Goal: Task Accomplishment & Management: Manage account settings

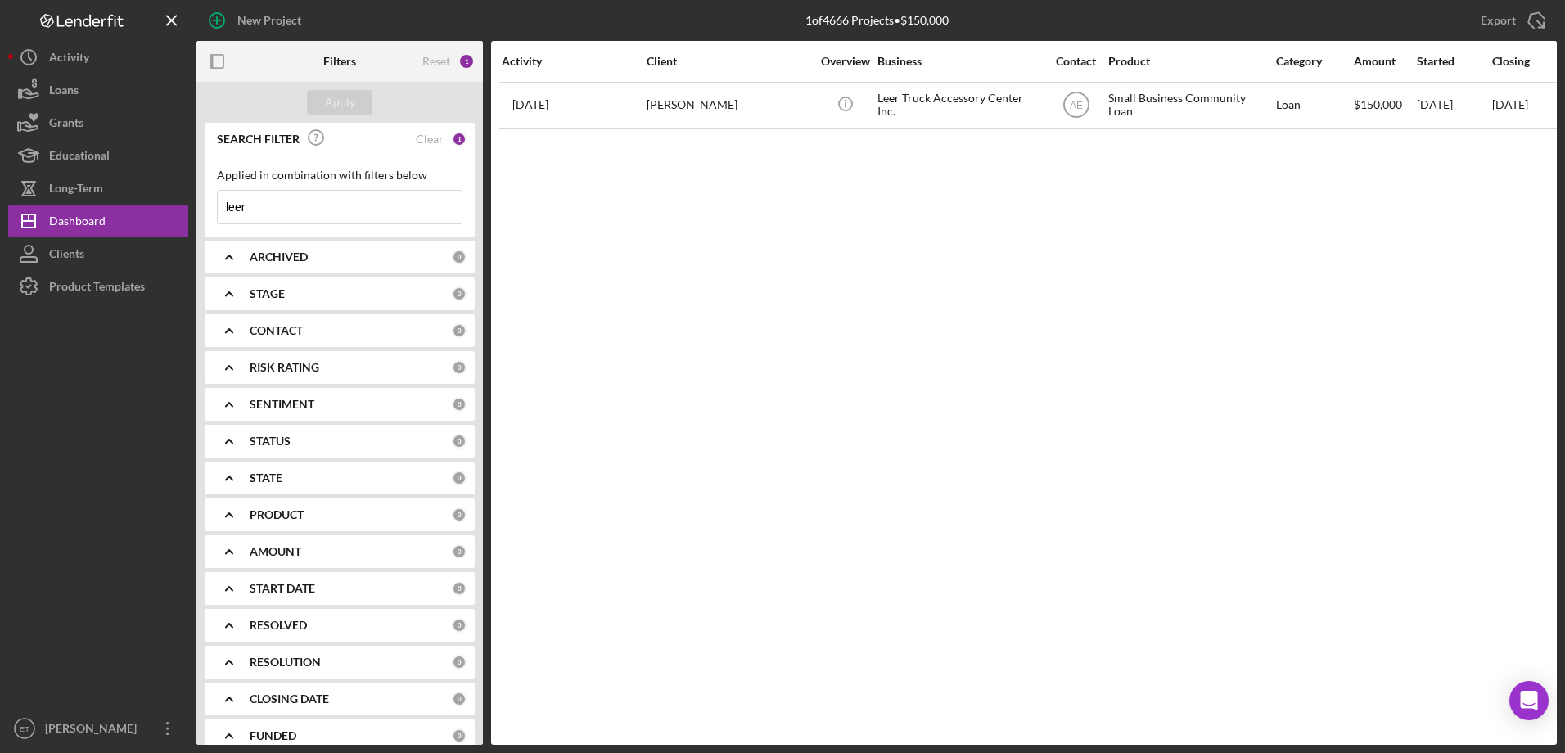
click at [315, 210] on input "leer" at bounding box center [340, 207] width 244 height 33
click at [338, 97] on div "Apply" at bounding box center [340, 102] width 30 height 25
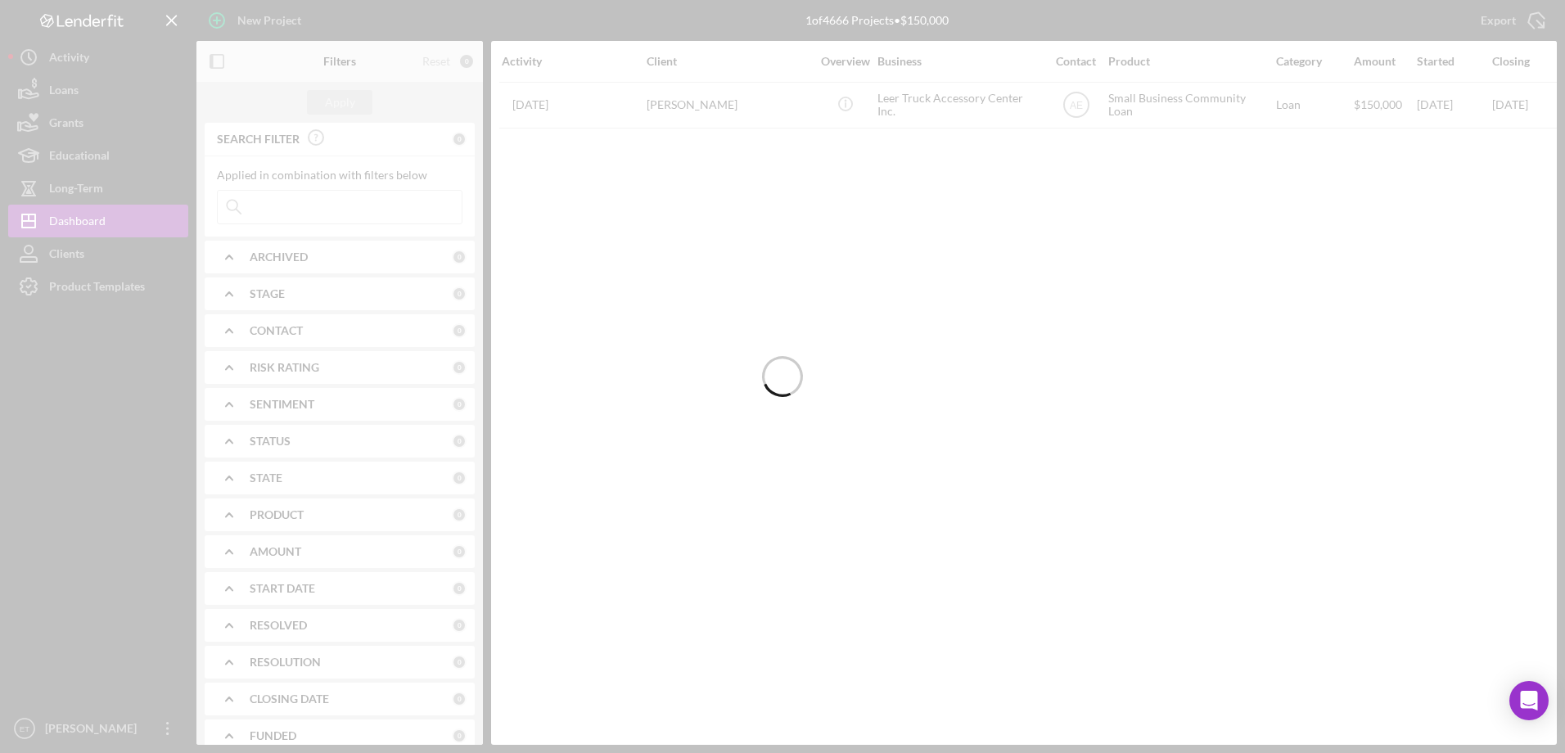
click at [1123, 464] on div at bounding box center [782, 376] width 1565 height 753
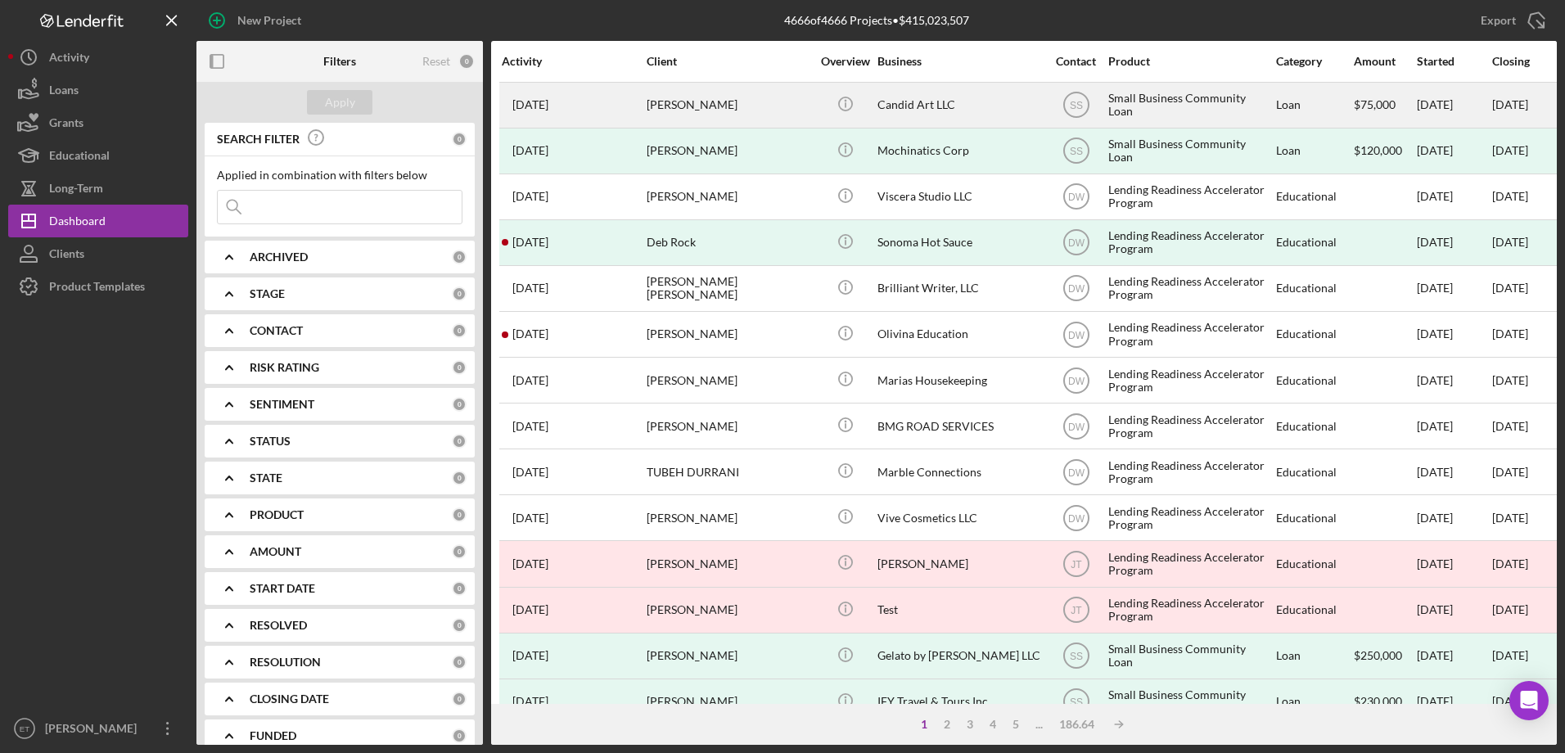
click at [724, 106] on div "[PERSON_NAME]" at bounding box center [729, 104] width 164 height 43
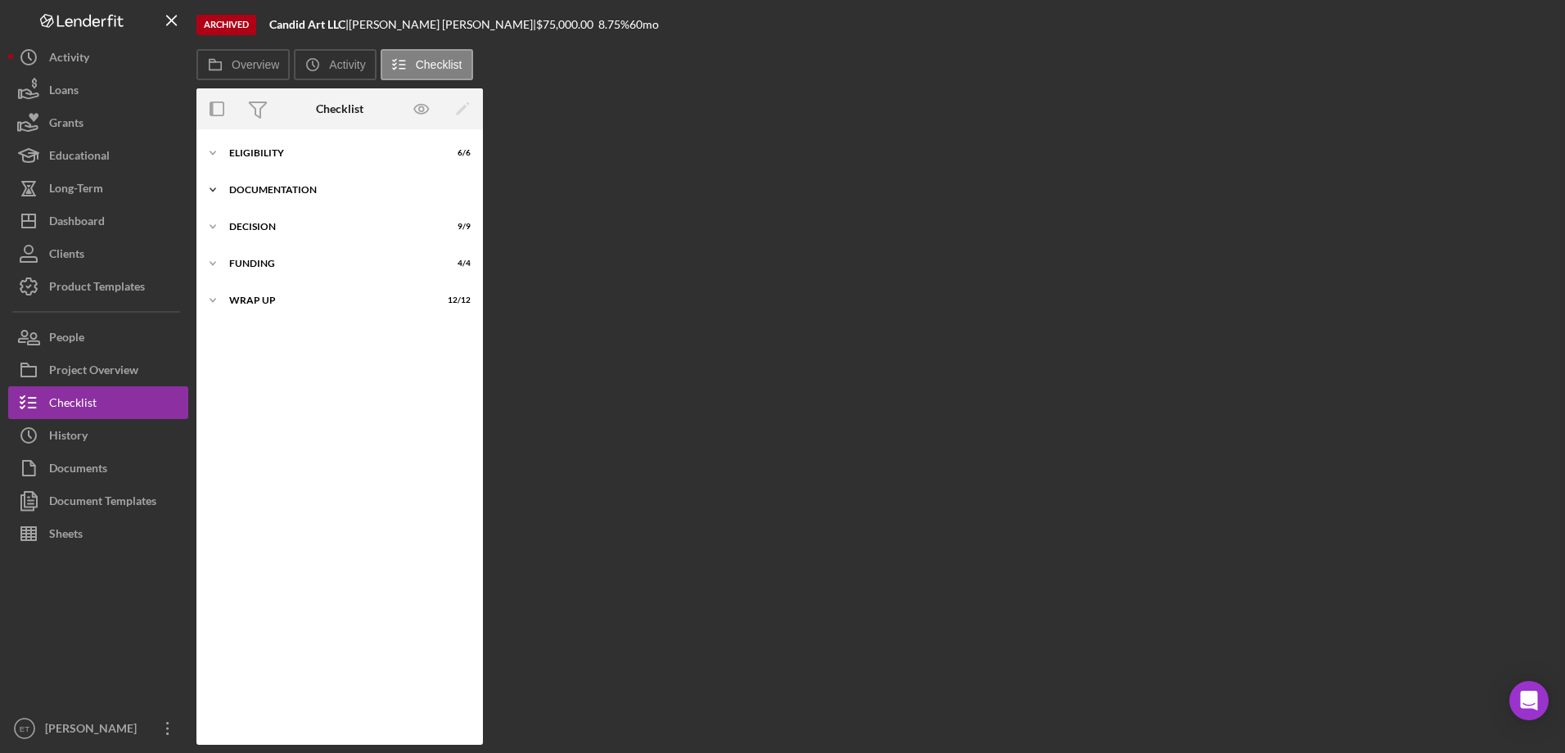
click at [282, 178] on div "Icon/Expander Documentation 14 / 14" at bounding box center [339, 190] width 286 height 33
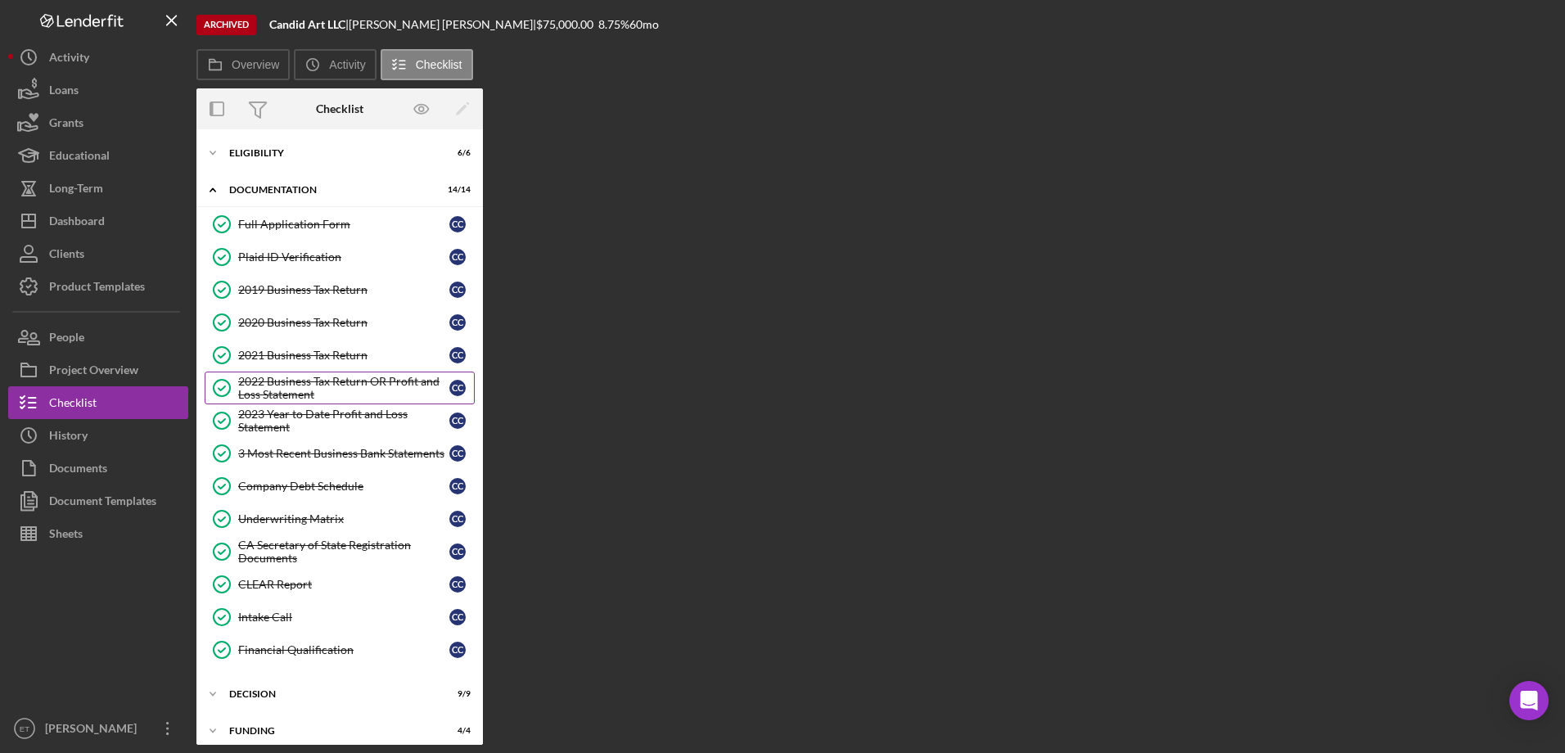
scroll to position [48, 0]
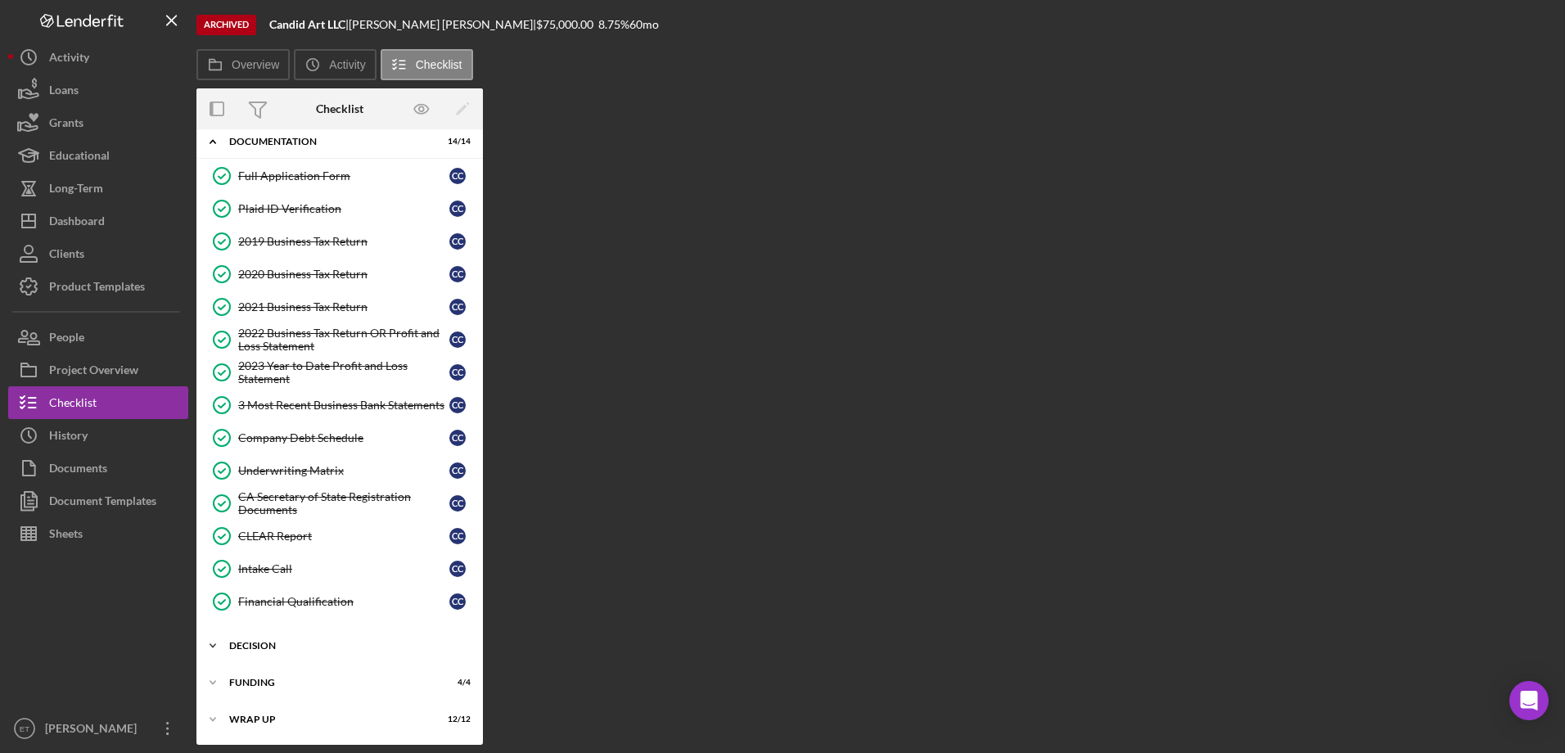
click at [271, 649] on div "Decision" at bounding box center [345, 646] width 233 height 10
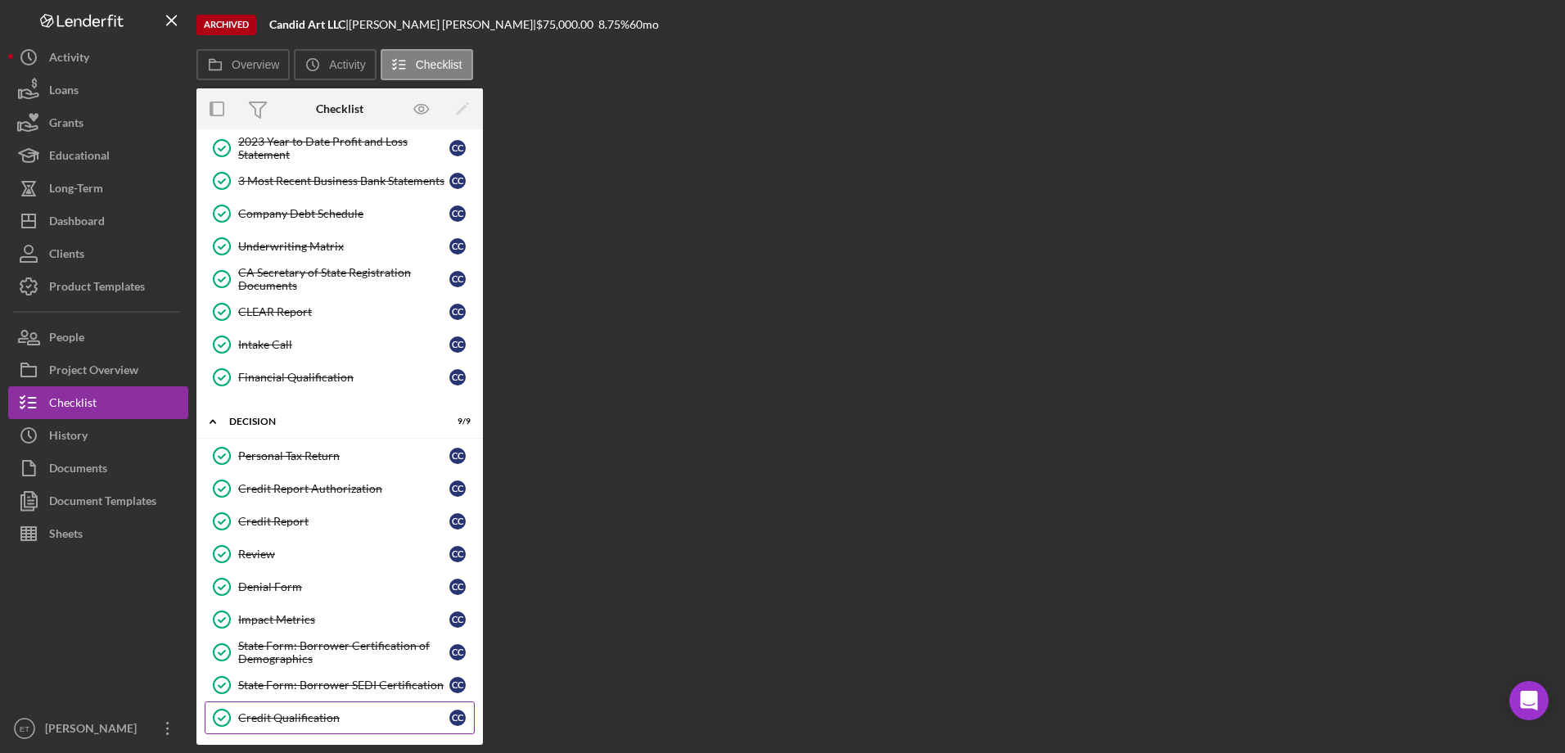
scroll to position [352, 0]
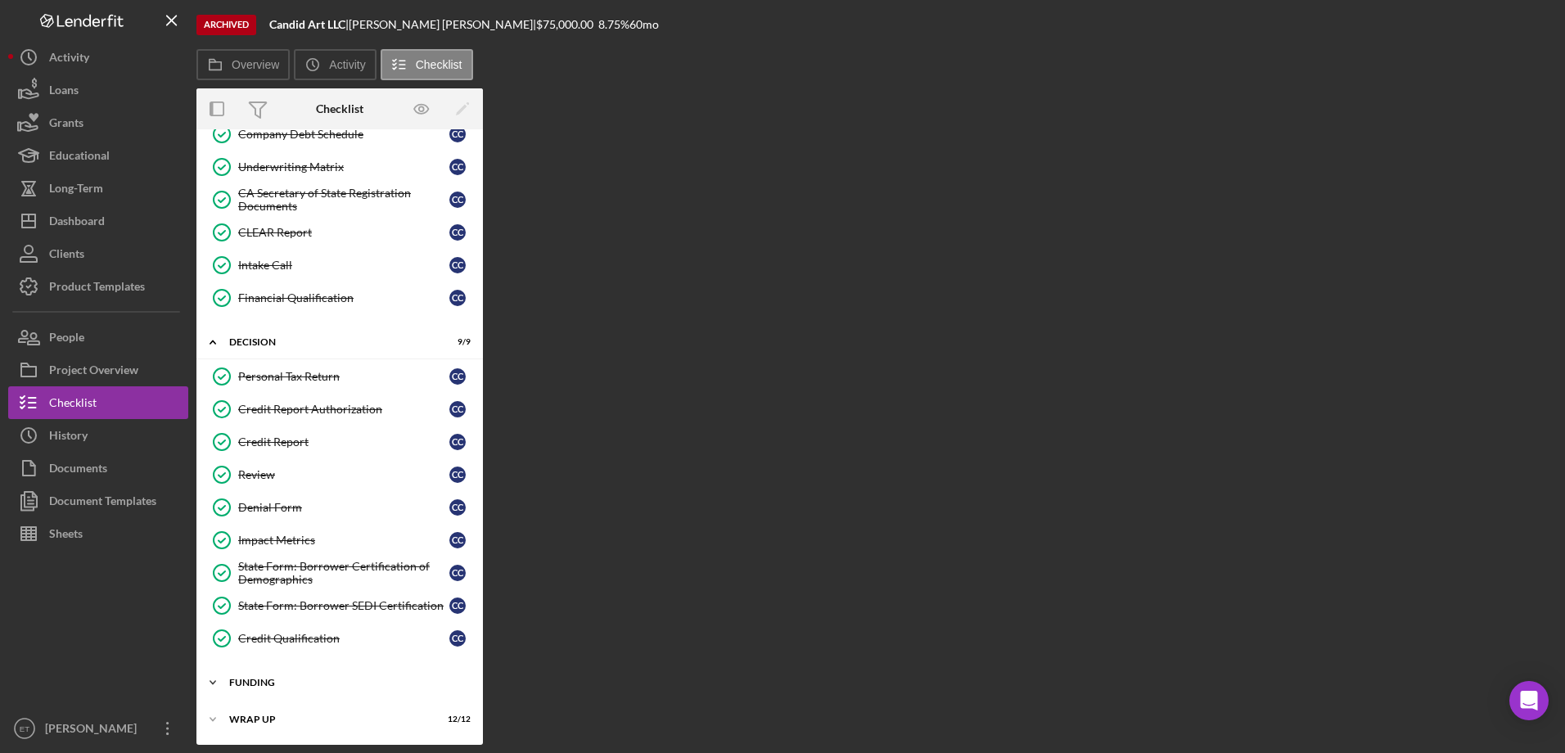
click at [323, 686] on div "Funding" at bounding box center [345, 683] width 233 height 10
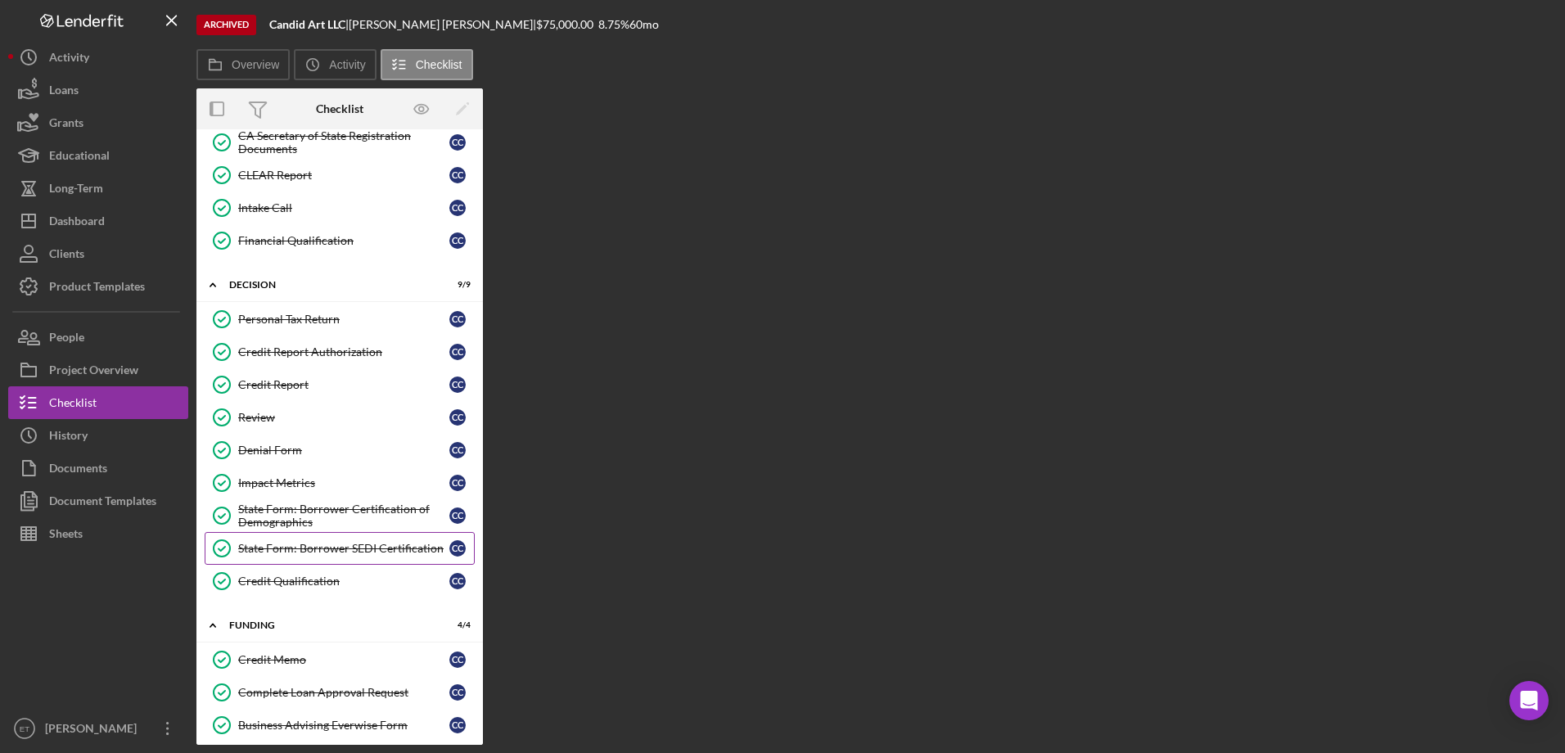
scroll to position [492, 0]
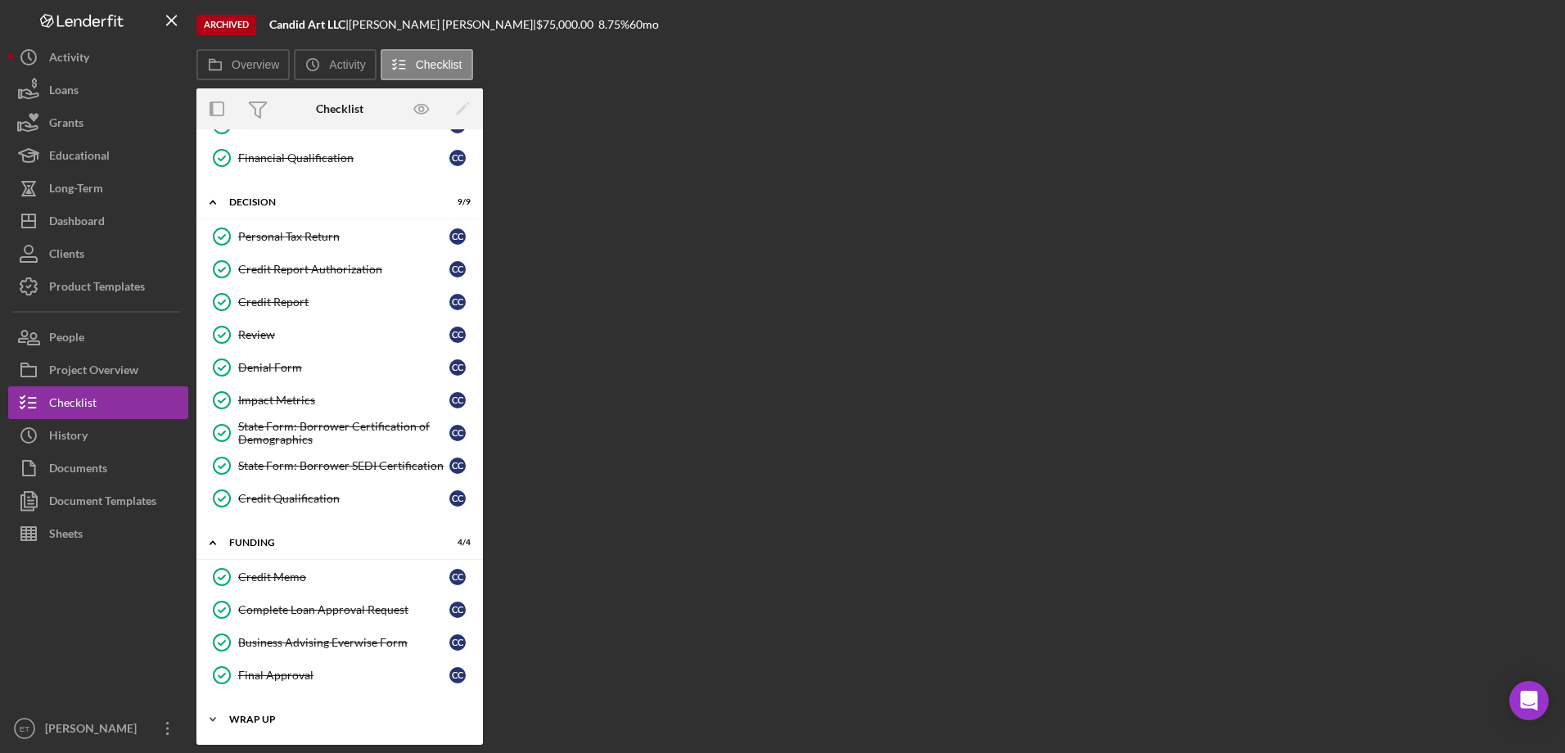
click at [308, 714] on div "Icon/Expander Wrap Up 12 / 12" at bounding box center [339, 719] width 286 height 33
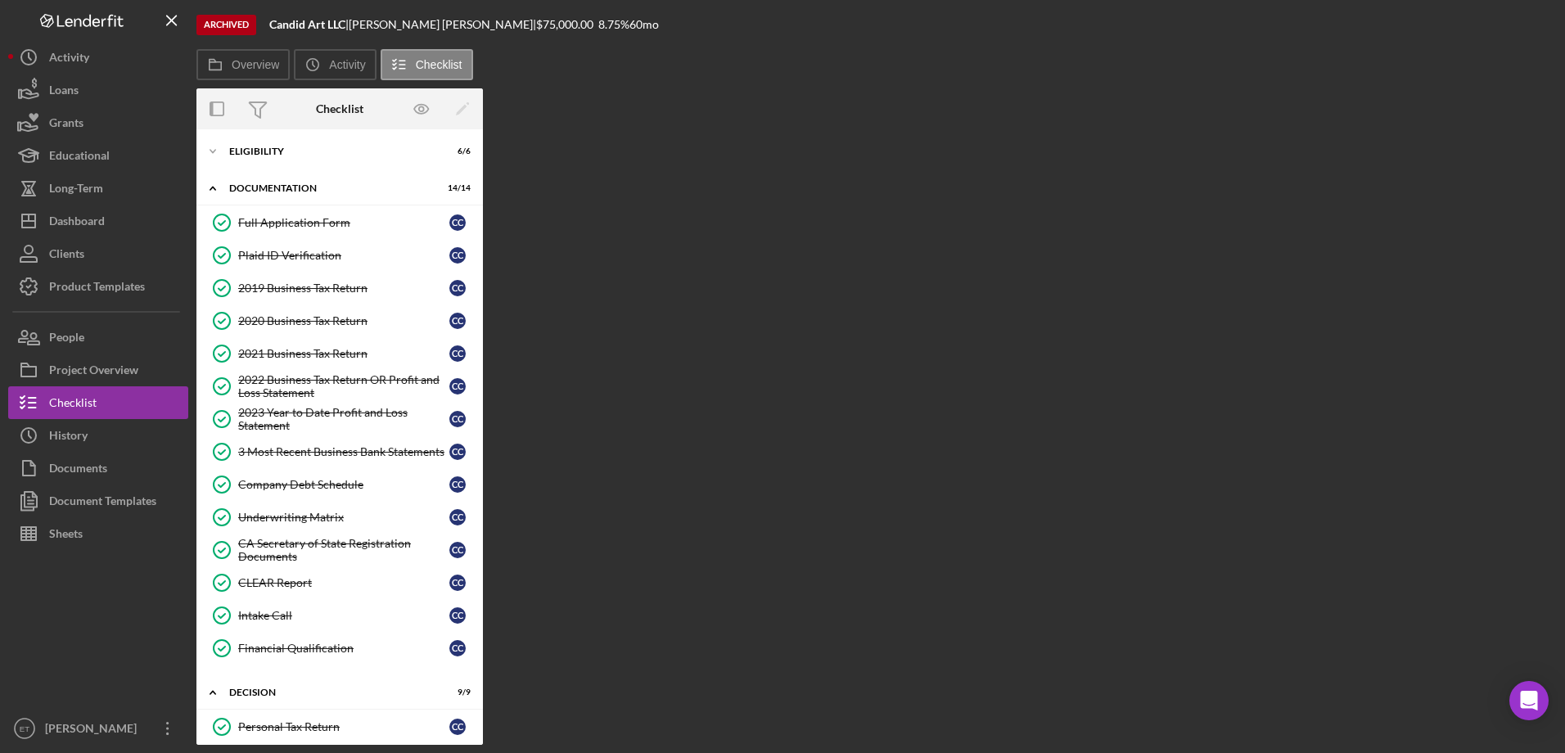
scroll to position [0, 0]
click at [98, 88] on button "Loans" at bounding box center [98, 90] width 180 height 33
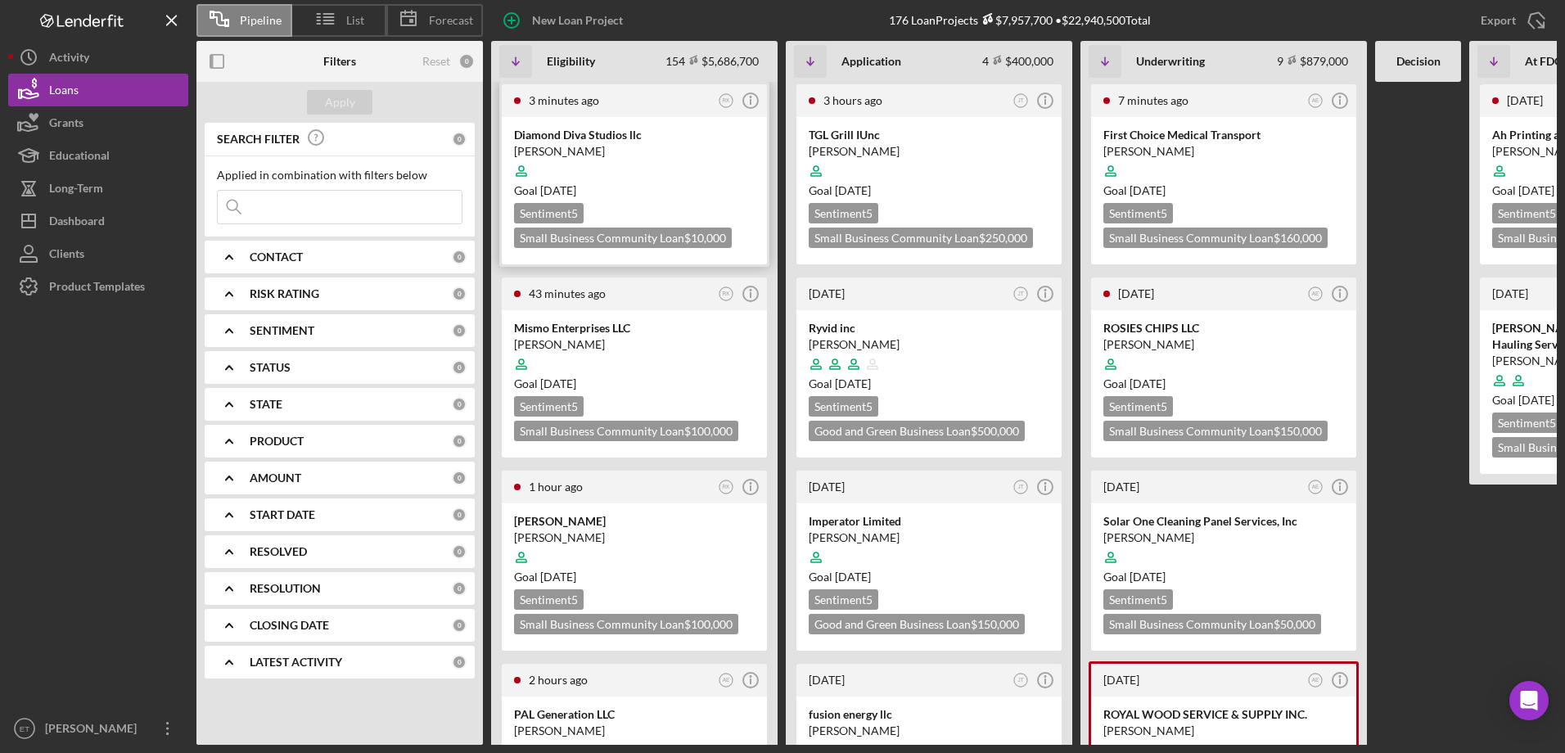
click at [666, 146] on div "[PERSON_NAME]" at bounding box center [634, 151] width 241 height 16
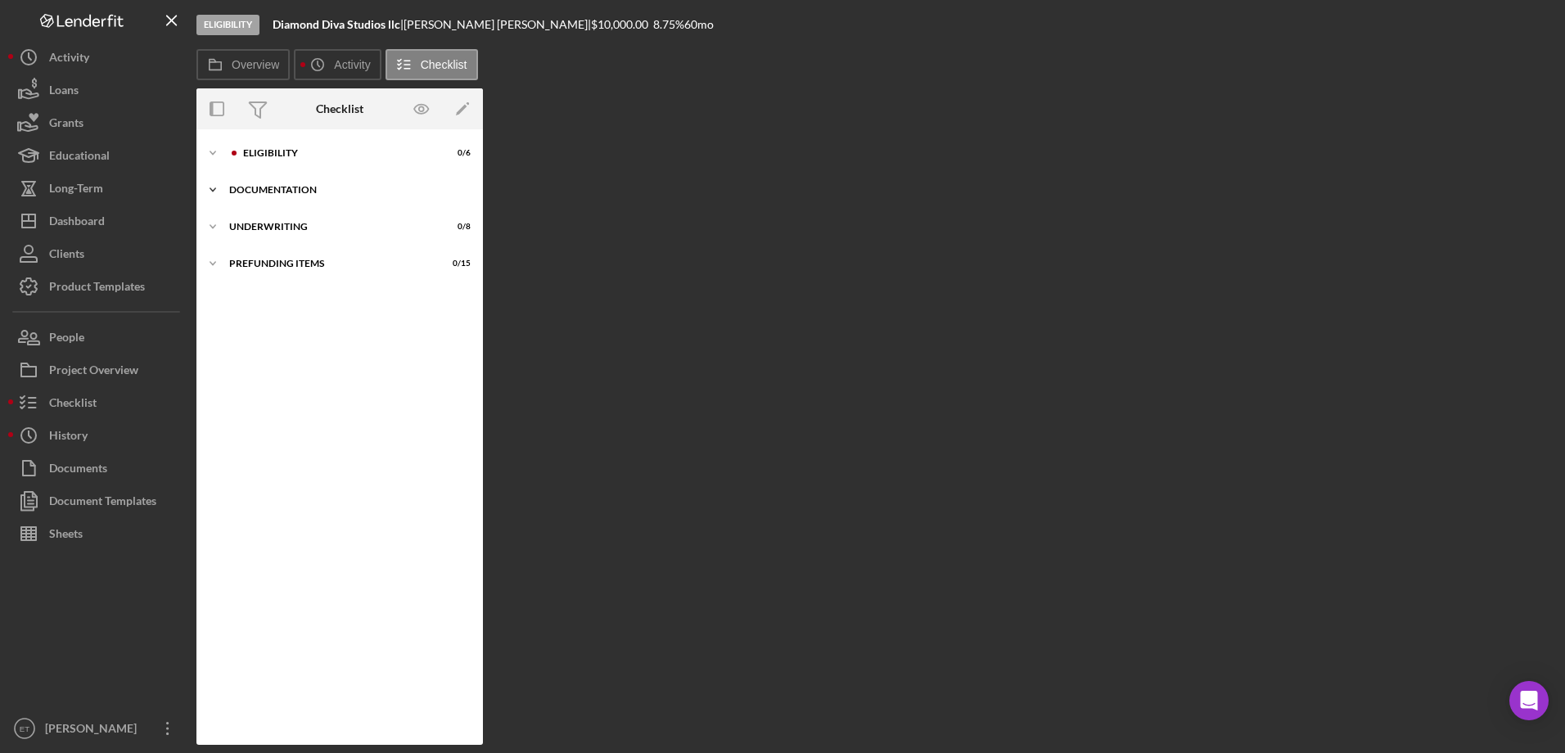
click at [263, 185] on div "Documentation" at bounding box center [345, 190] width 233 height 10
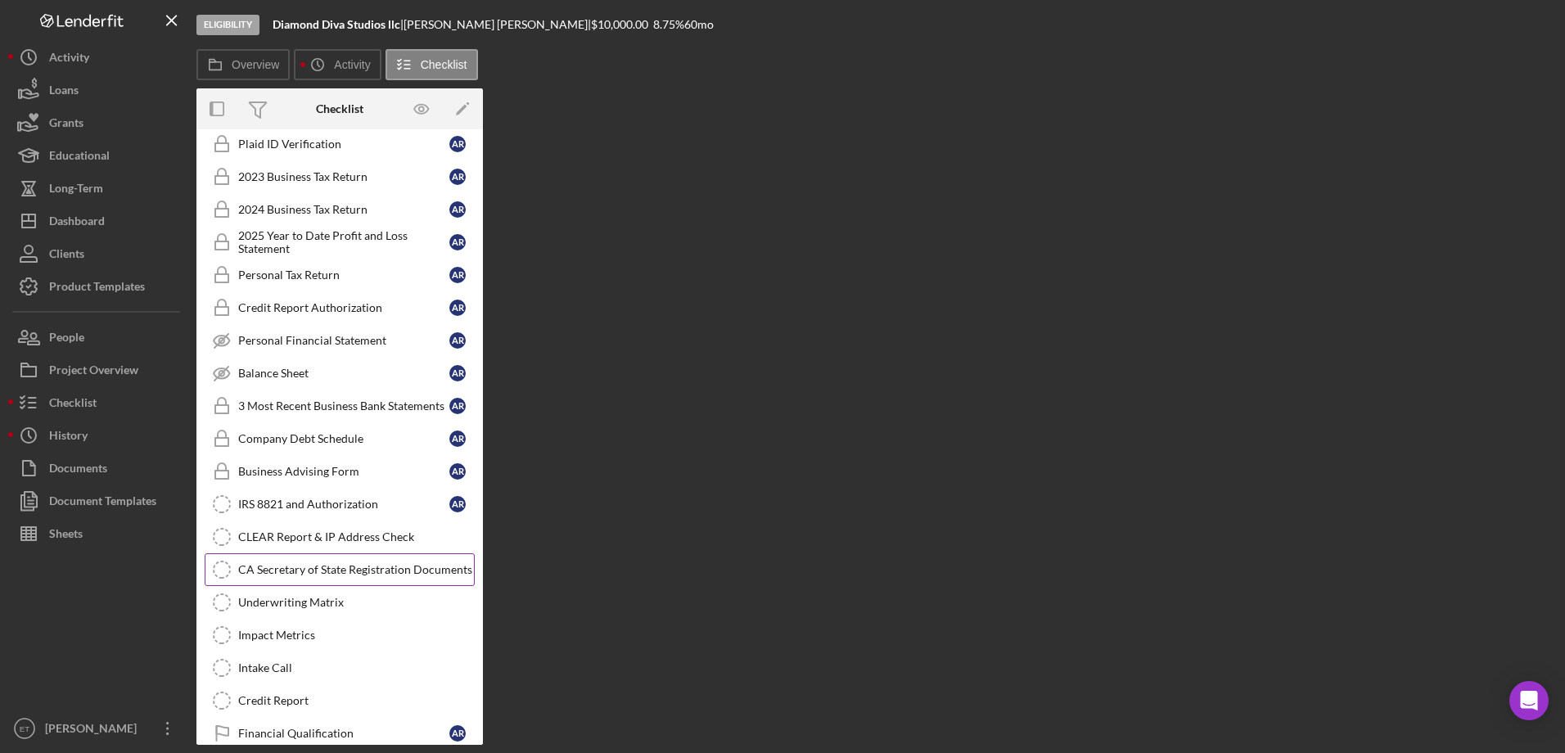
scroll to position [208, 0]
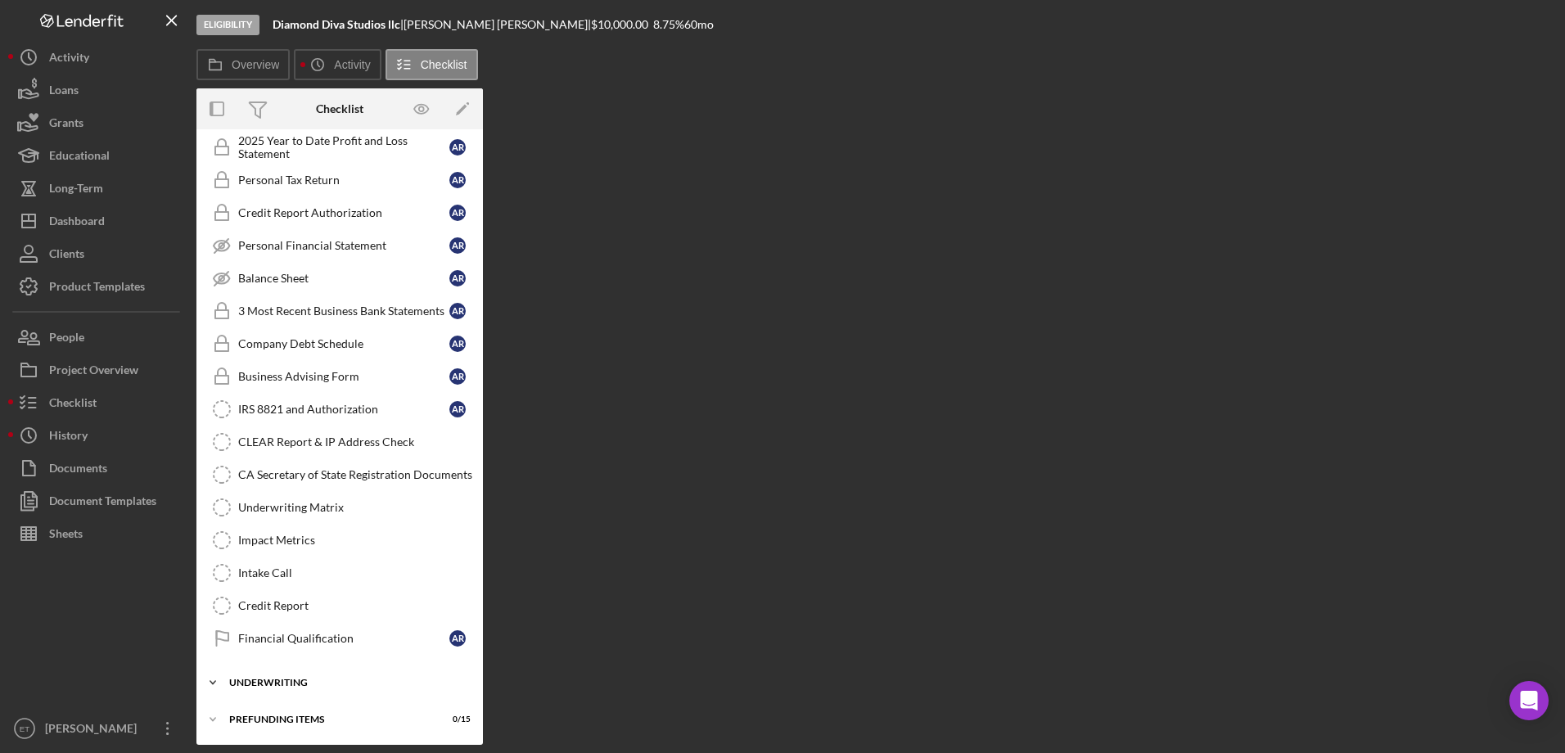
click at [255, 681] on div "Underwriting" at bounding box center [345, 683] width 233 height 10
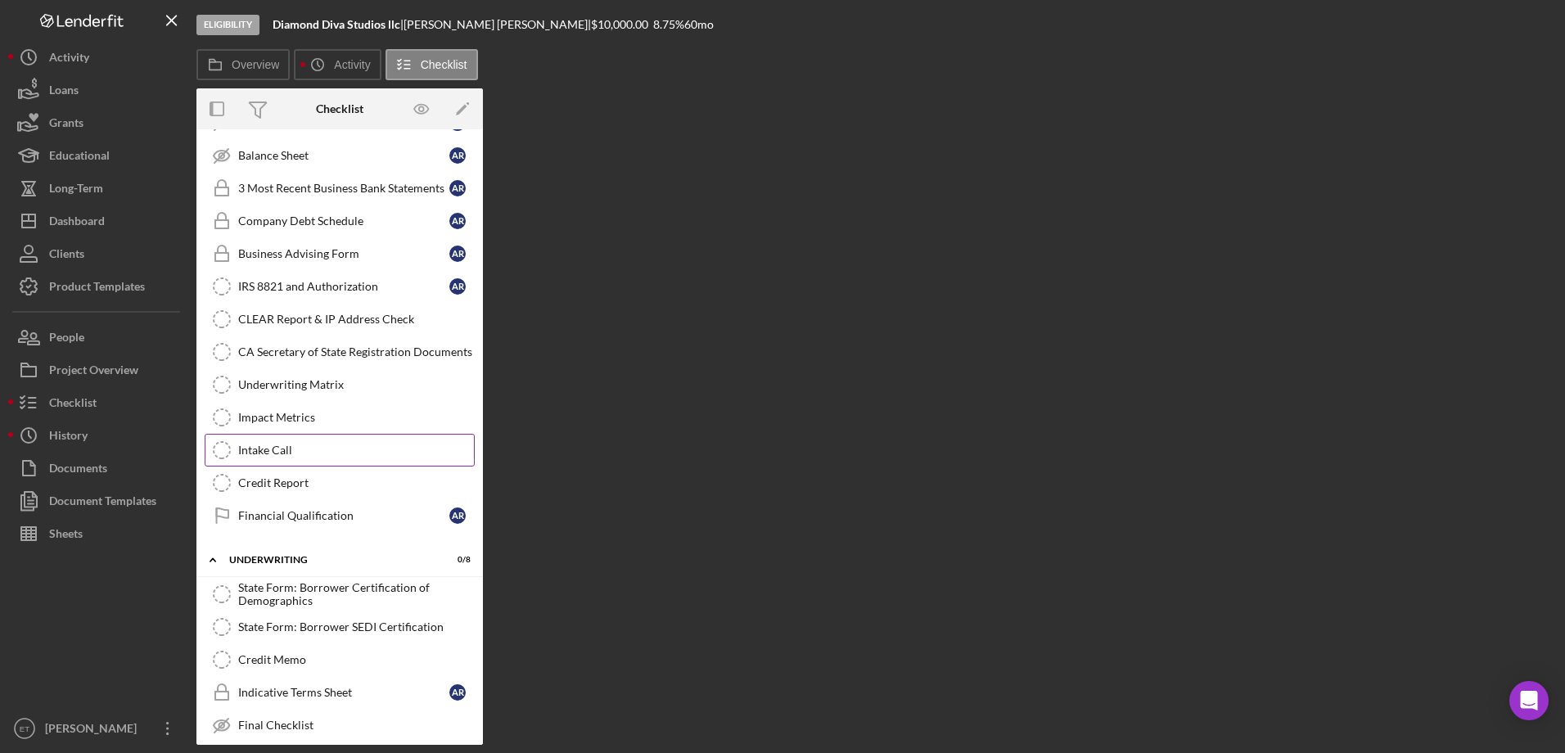
scroll to position [479, 0]
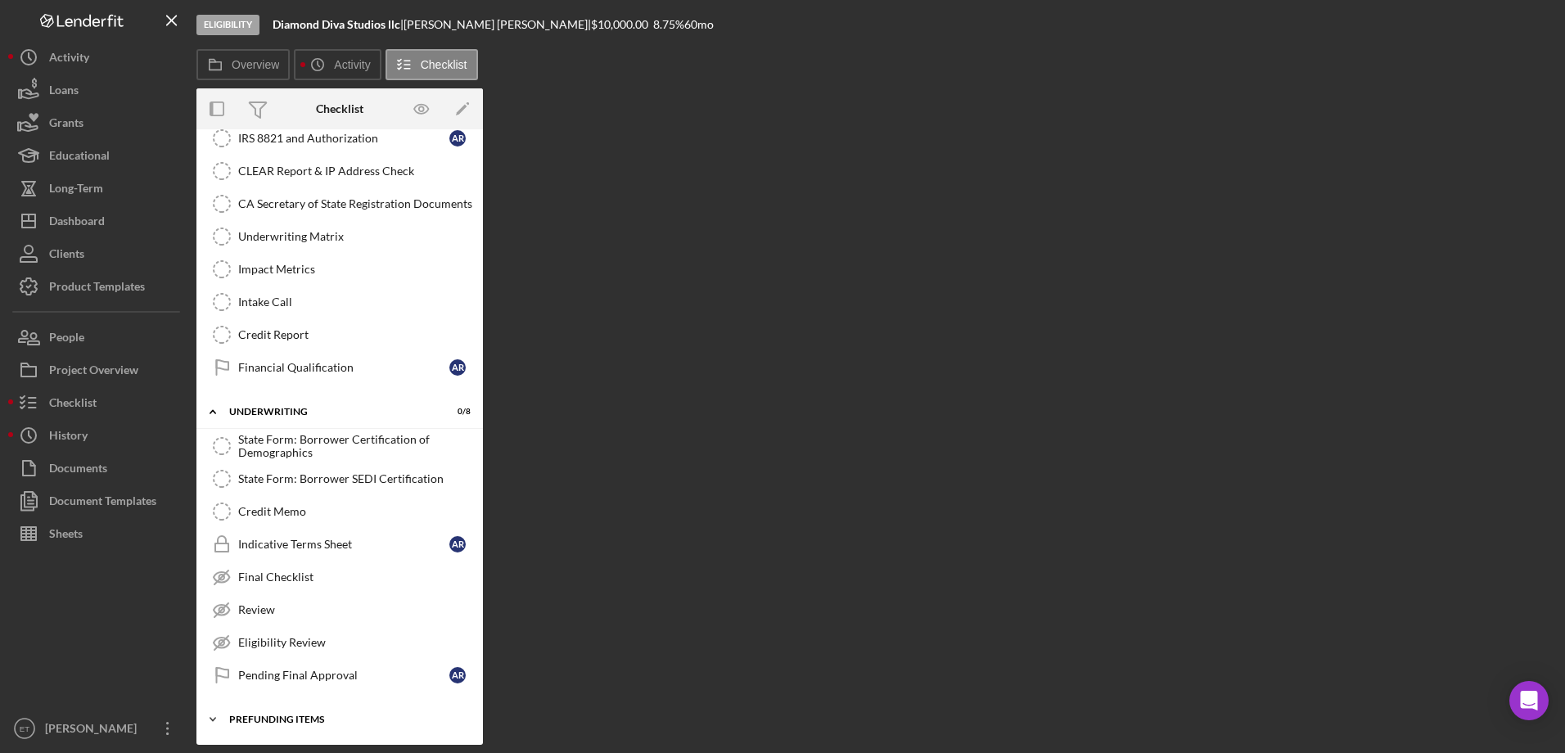
click at [308, 717] on div "Prefunding Items" at bounding box center [345, 720] width 233 height 10
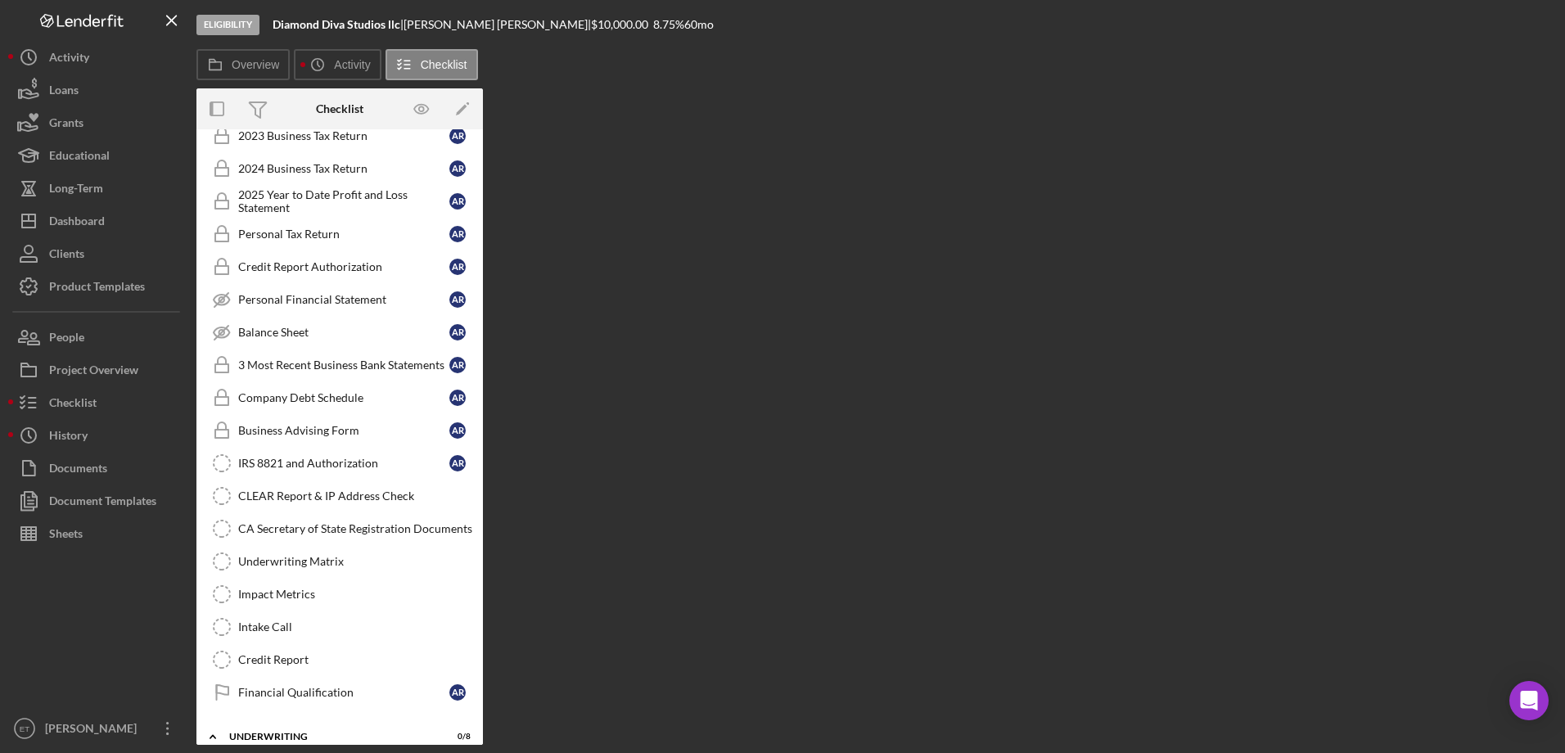
scroll to position [151, 0]
click at [373, 473] on link "IRS 8821 and Authorization IRS 8821 and Authorization A R" at bounding box center [340, 465] width 270 height 33
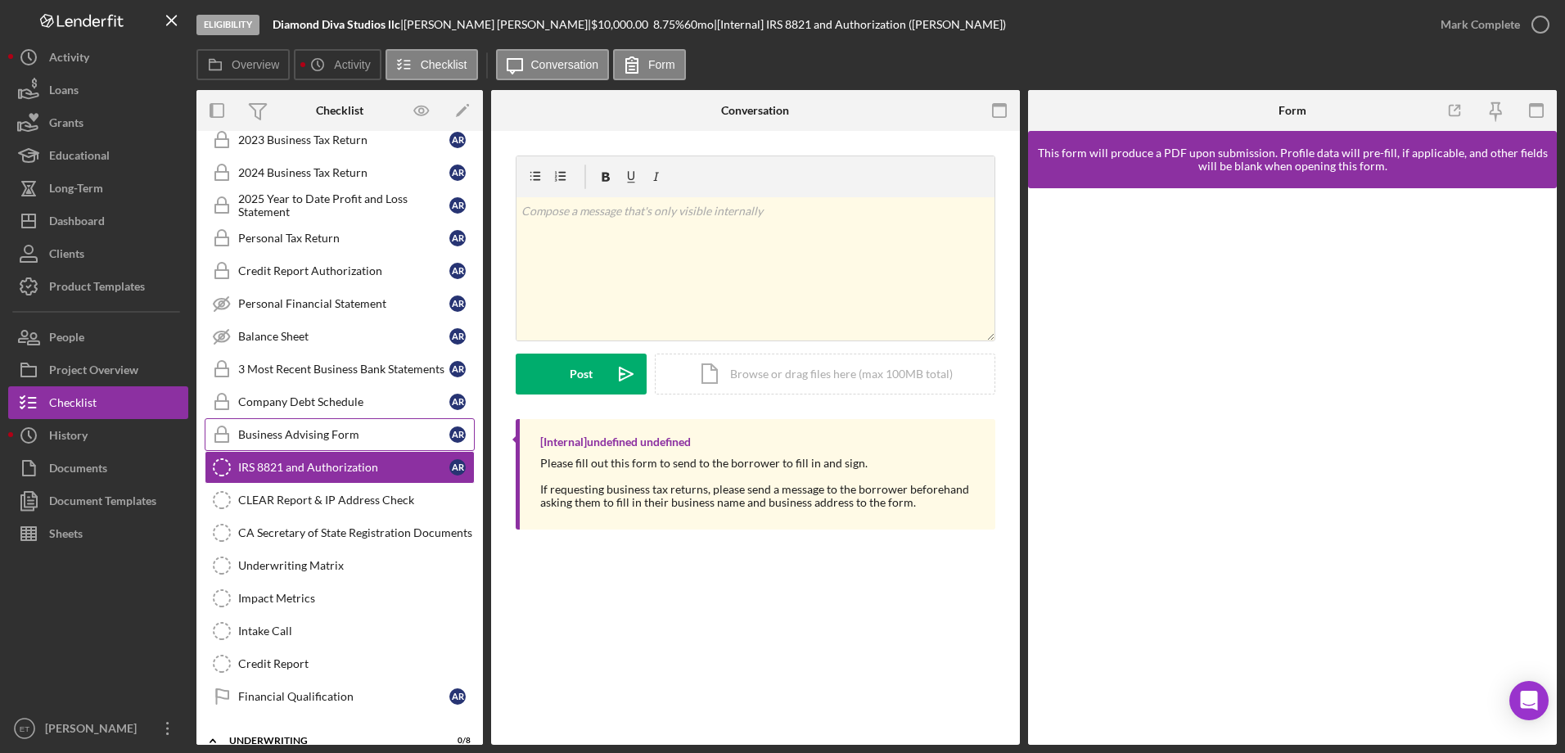
click at [345, 444] on link "Business Advising Form Business Advising Form A R" at bounding box center [340, 434] width 270 height 33
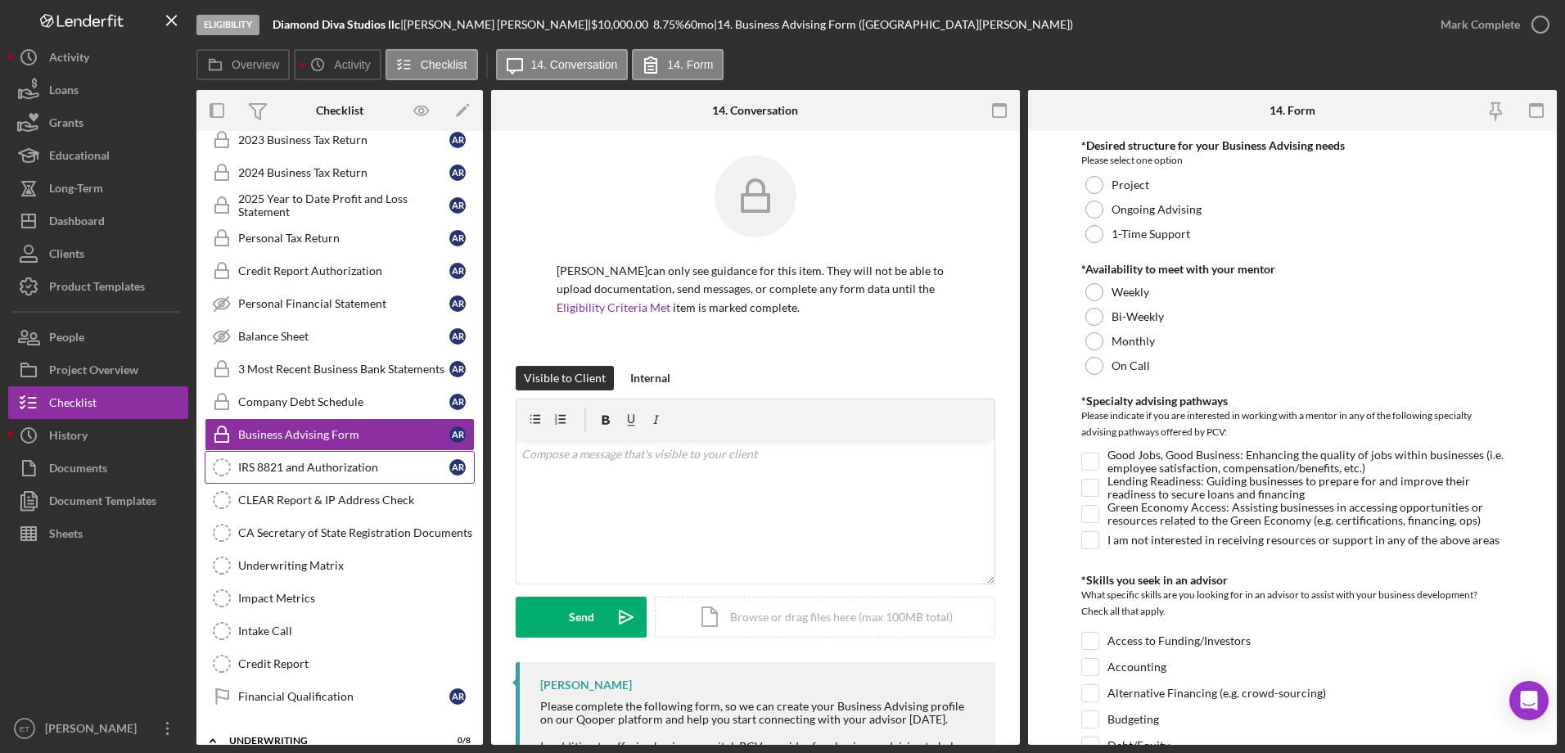
click at [341, 476] on link "IRS 8821 and Authorization IRS 8821 and Authorization A R" at bounding box center [340, 467] width 270 height 33
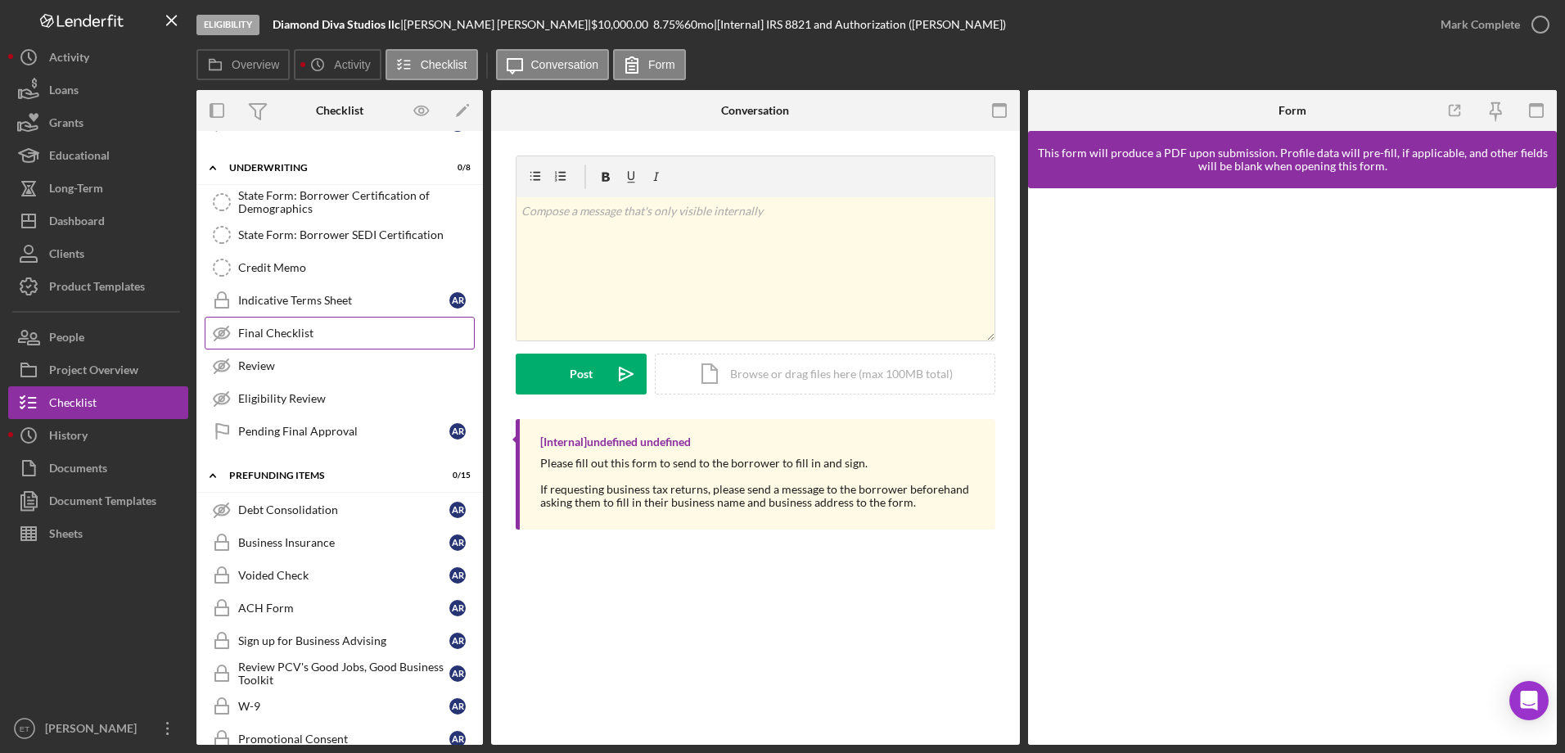
scroll to position [643, 0]
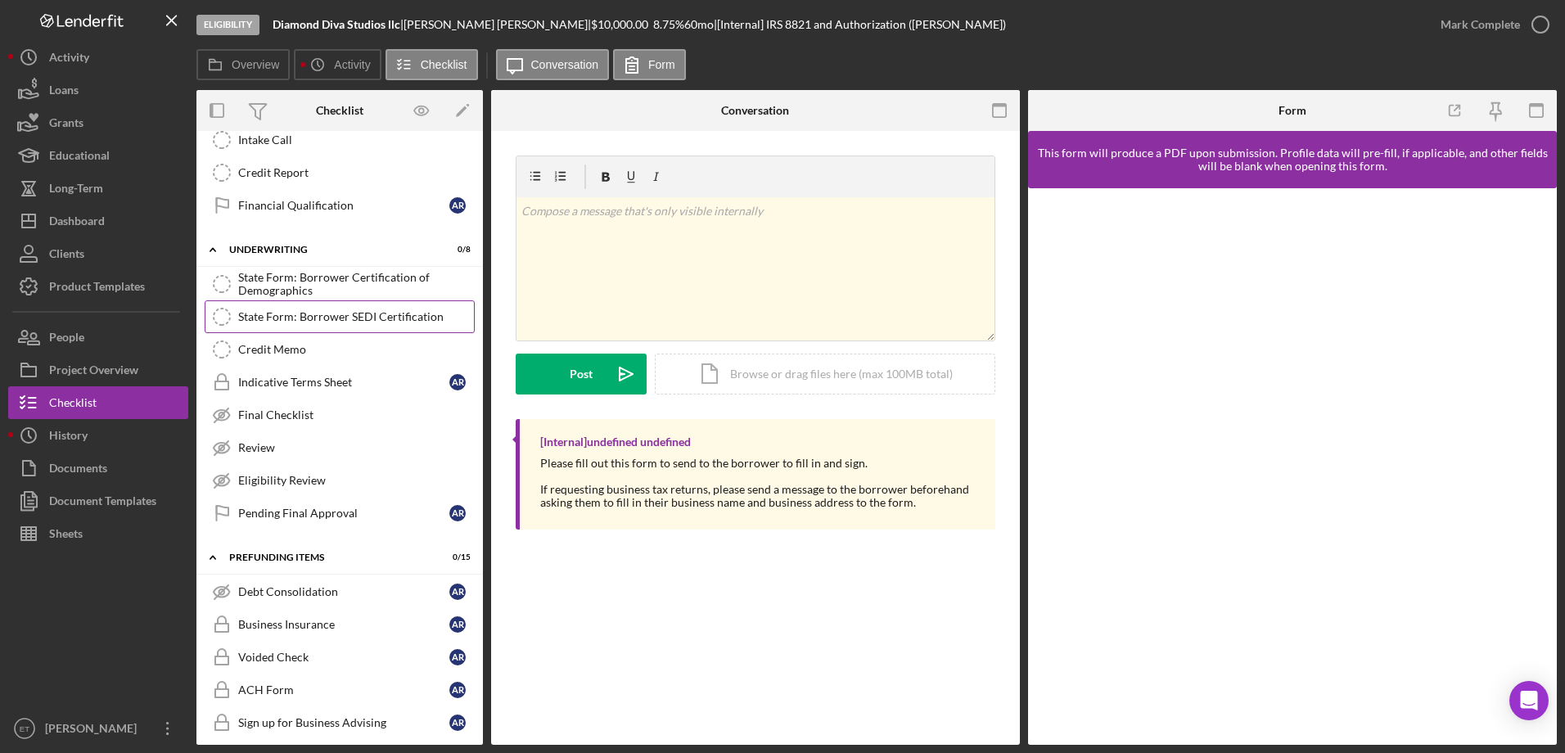
click at [374, 300] on link "State Form: Borrower SEDI Certification State Form: Borrower SEDI Certification" at bounding box center [340, 316] width 270 height 33
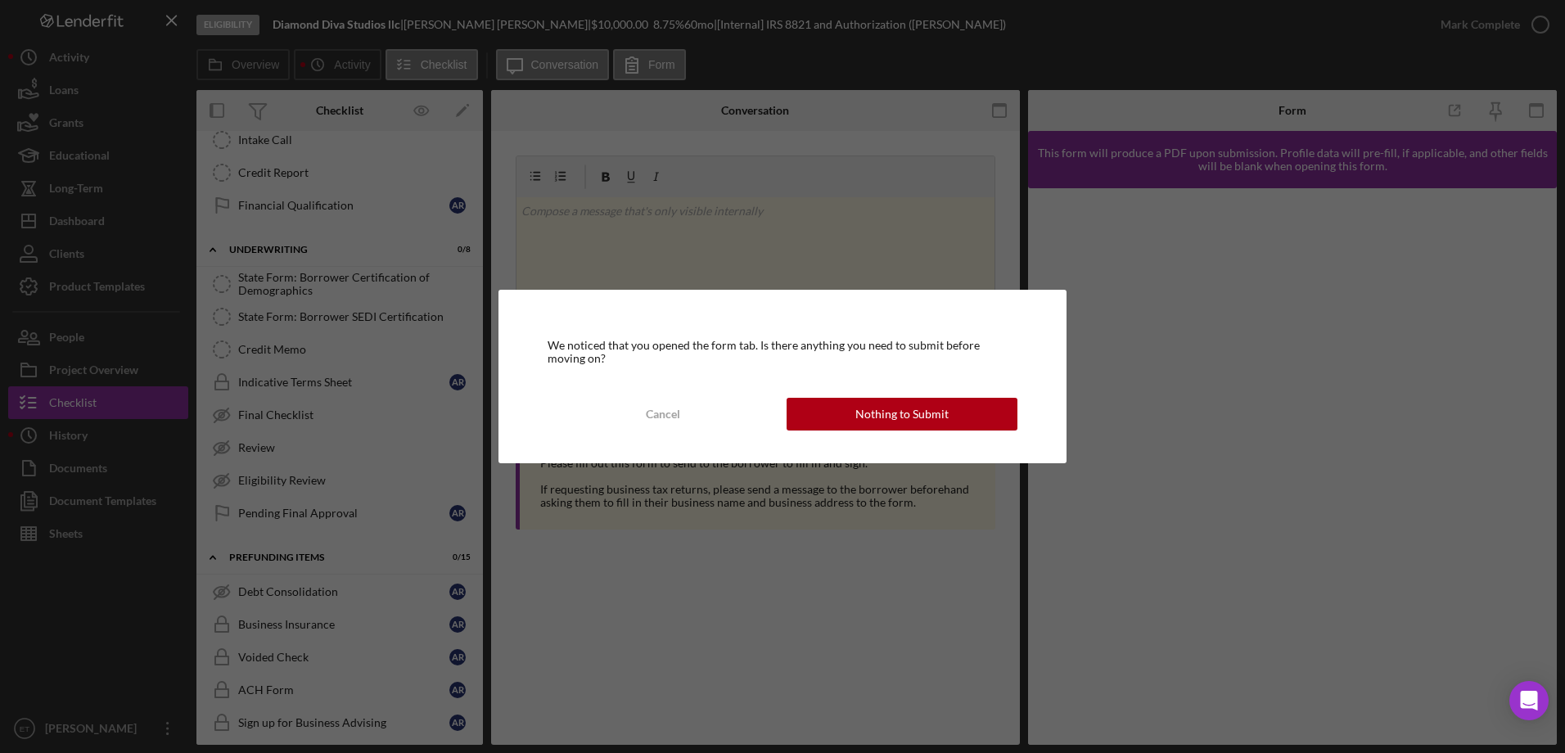
click at [689, 388] on div "We noticed that you opened the form tab. Is there anything you need to submit b…" at bounding box center [782, 377] width 568 height 174
click at [688, 415] on button "Cancel" at bounding box center [663, 414] width 231 height 33
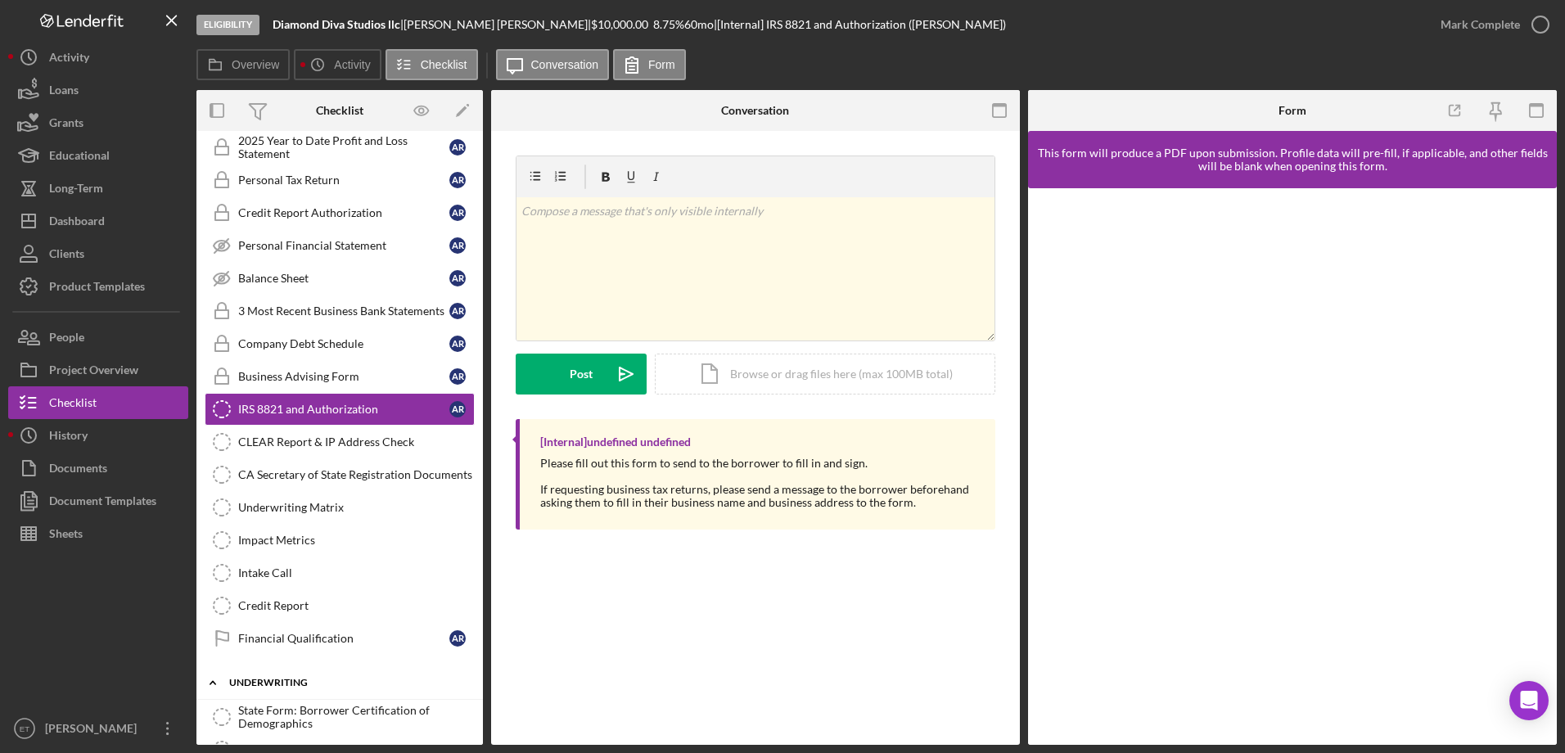
scroll to position [80, 0]
